Goal: Task Accomplishment & Management: Manage account settings

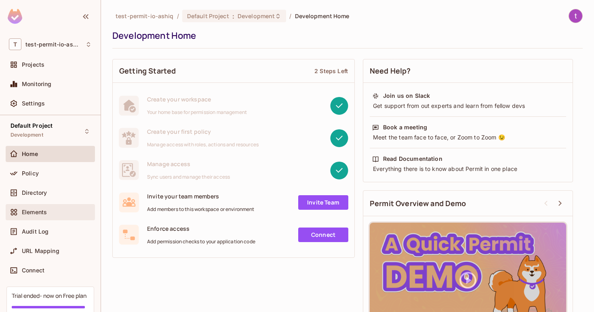
click at [46, 209] on span "Elements" at bounding box center [34, 212] width 25 height 6
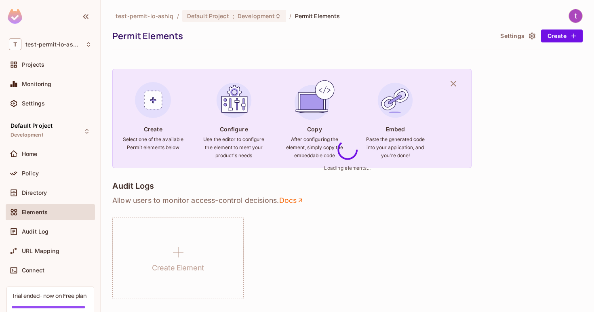
click at [76, 197] on div "Directory" at bounding box center [50, 193] width 89 height 16
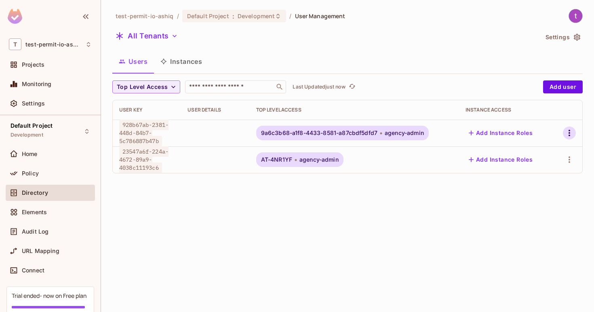
click at [572, 132] on icon "button" at bounding box center [569, 133] width 10 height 10
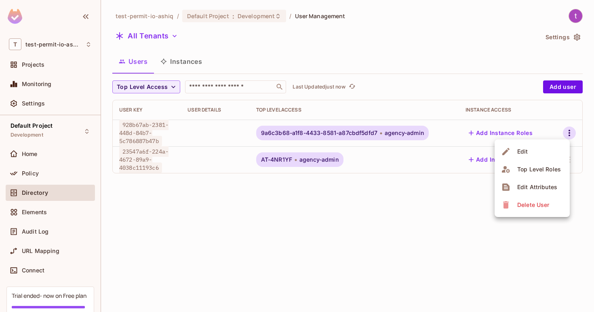
click at [449, 184] on div at bounding box center [297, 156] width 594 height 312
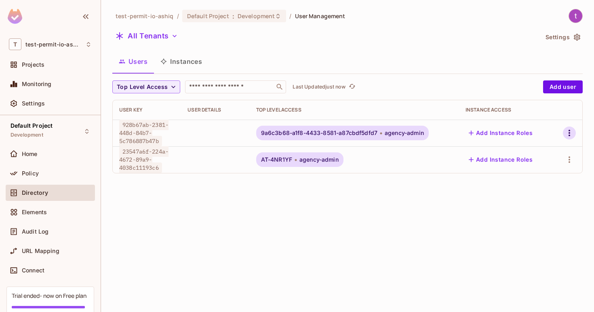
click at [569, 133] on icon "button" at bounding box center [569, 133] width 2 height 6
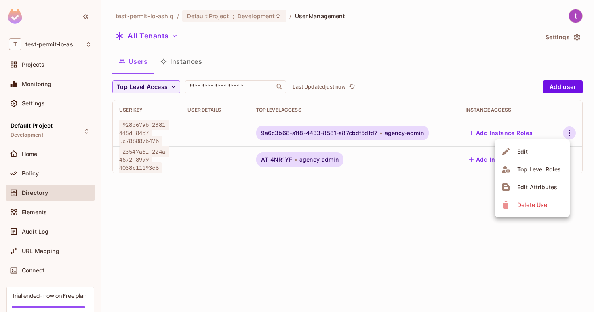
click at [382, 205] on div at bounding box center [297, 156] width 594 height 312
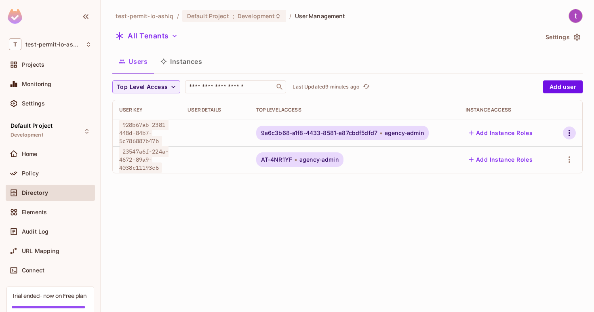
click at [566, 128] on icon "button" at bounding box center [569, 133] width 10 height 10
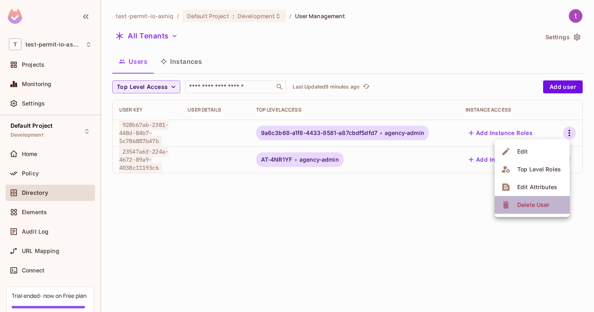
click at [527, 212] on li "Delete User" at bounding box center [531, 205] width 75 height 18
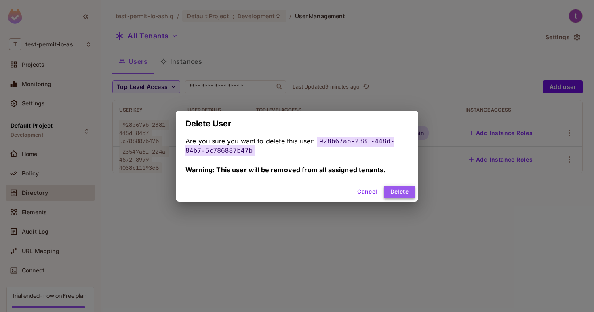
click at [413, 189] on button "Delete" at bounding box center [399, 191] width 31 height 13
